Goal: Find specific page/section

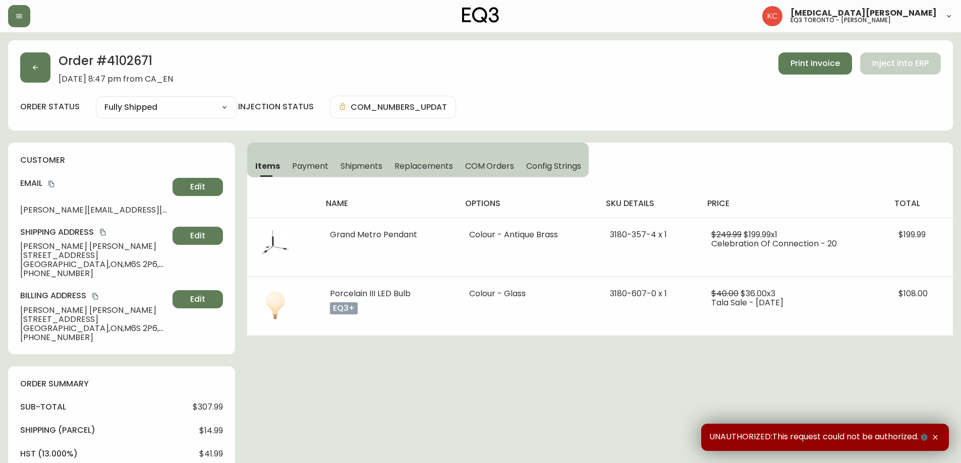
select select "FULLY_SHIPPED"
click at [20, 22] on button "button" at bounding box center [19, 16] width 22 height 22
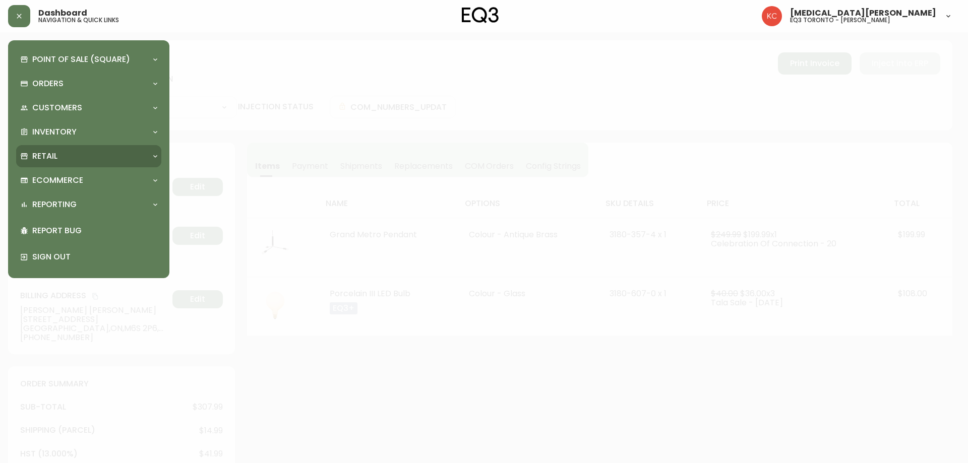
click at [60, 155] on div "Retail" at bounding box center [83, 156] width 127 height 11
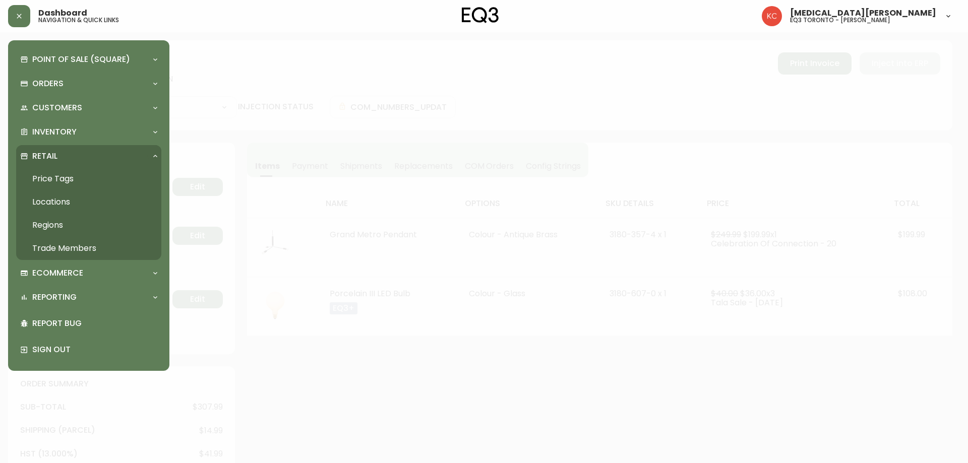
click at [60, 251] on link "Trade Members" at bounding box center [88, 248] width 145 height 23
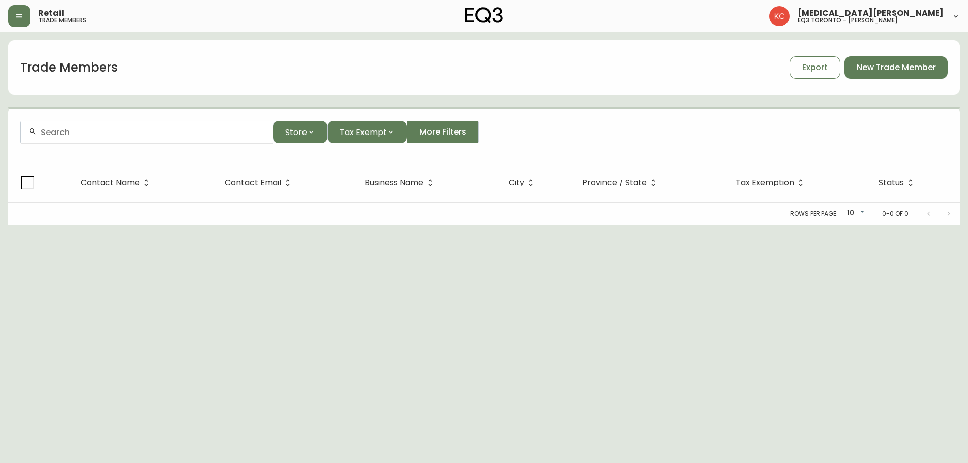
click at [213, 134] on input "text" at bounding box center [153, 133] width 224 height 10
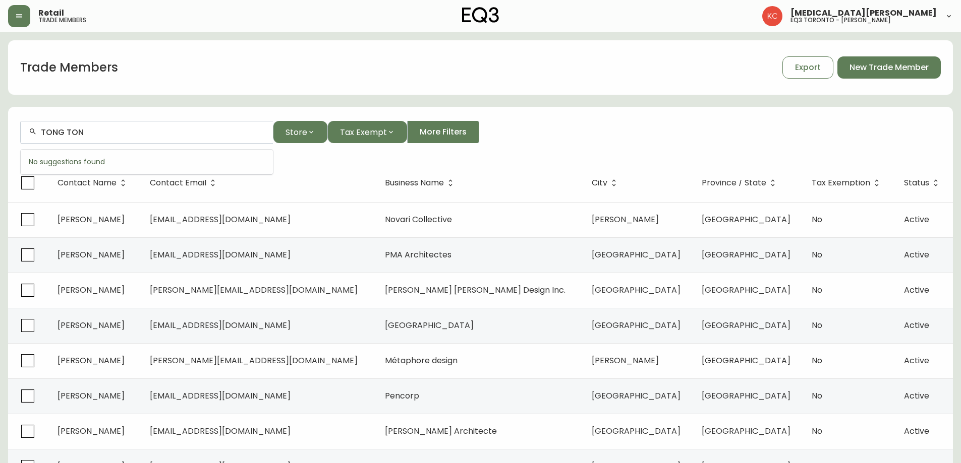
type input "[PERSON_NAME]"
drag, startPoint x: 126, startPoint y: 137, endPoint x: 0, endPoint y: 133, distance: 126.1
click at [0, 133] on main "Trade Members Export New Trade Member [PERSON_NAME] Store Tax Exempt More Filte…" at bounding box center [480, 305] width 961 height 546
click at [107, 133] on input "text" at bounding box center [153, 133] width 224 height 10
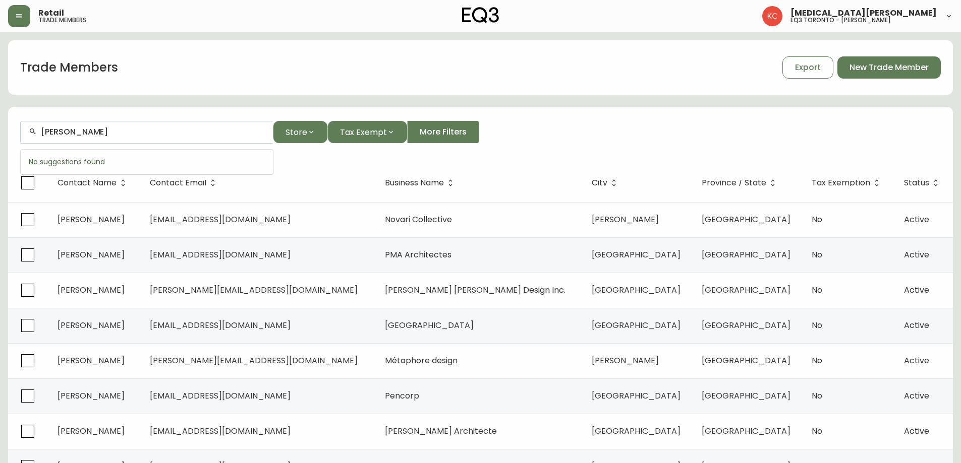
drag, startPoint x: 120, startPoint y: 134, endPoint x: 22, endPoint y: 139, distance: 98.5
click at [22, 139] on div "[PERSON_NAME]" at bounding box center [147, 132] width 252 height 23
type input "[PERSON_NAME]"
click at [701, 63] on div "Trade Members Export New Trade Member" at bounding box center [480, 67] width 945 height 32
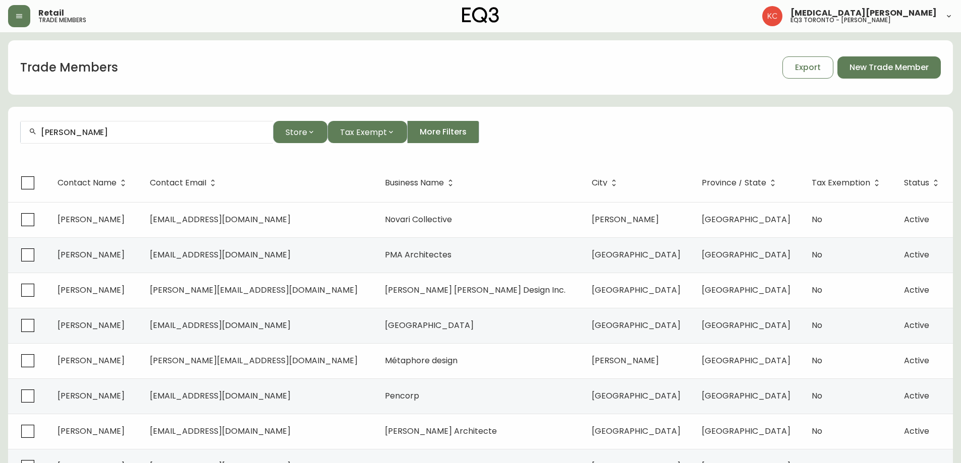
click at [701, 63] on div "Trade Members Export New Trade Member" at bounding box center [480, 67] width 945 height 32
click at [662, 121] on div "[PERSON_NAME] Store Tax Exempt More Filters" at bounding box center [480, 132] width 920 height 23
click at [736, 124] on div "[PERSON_NAME] Store Tax Exempt More Filters" at bounding box center [480, 132] width 920 height 23
click at [735, 129] on div "[PERSON_NAME] Store Tax Exempt More Filters" at bounding box center [480, 132] width 920 height 23
